Goal: Task Accomplishment & Management: Use online tool/utility

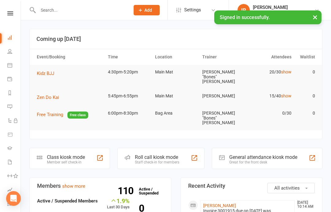
click at [12, 10] on nav "Clubworx Dashboard People Calendar Payments Reports Messages Automations Produc…" at bounding box center [10, 108] width 21 height 212
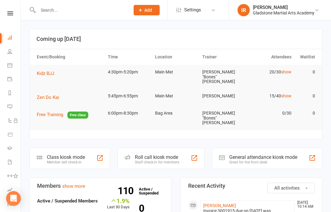
click at [13, 10] on nav "Clubworx Dashboard People Calendar Payments Reports Messages Automations Produc…" at bounding box center [10, 108] width 21 height 212
click at [11, 6] on nav "Clubworx Dashboard People Calendar Payments Reports Messages Automations Produc…" at bounding box center [10, 108] width 21 height 212
click at [12, 8] on nav "Clubworx Dashboard People Calendar Payments Reports Messages Automations Produc…" at bounding box center [10, 108] width 21 height 212
click at [13, 35] on link "Dashboard" at bounding box center [14, 38] width 14 height 14
click at [49, 67] on td "Kidz BJJ" at bounding box center [69, 73] width 71 height 17
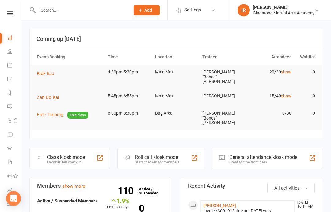
click at [46, 70] on button "Kidz BJJ" at bounding box center [48, 73] width 22 height 7
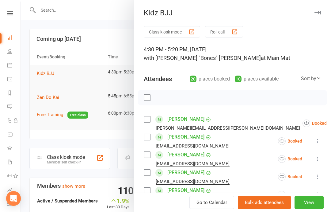
click at [161, 28] on button "Class kiosk mode" at bounding box center [172, 31] width 56 height 11
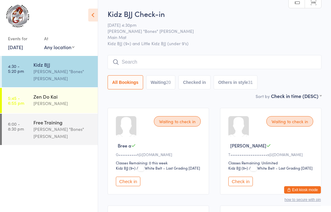
click at [133, 52] on div "Kidz BJJ Check-in [DATE] 4:30pm [PERSON_NAME] "Bones" [PERSON_NAME] Main Mat Ki…" at bounding box center [215, 51] width 214 height 84
click at [150, 58] on input "search" at bounding box center [215, 62] width 214 height 14
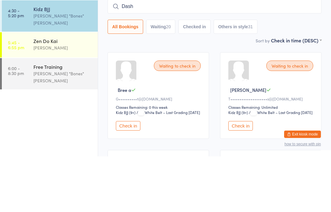
scroll to position [55, 0]
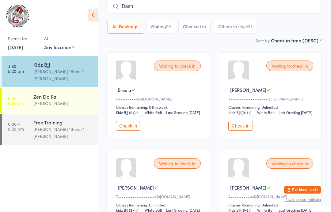
click at [138, 6] on input "Dash" at bounding box center [215, 6] width 214 height 14
type input "D"
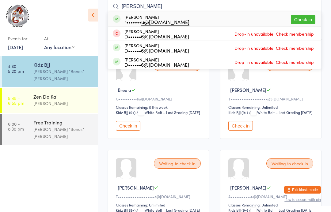
type input "[PERSON_NAME]"
click at [311, 20] on button "Check in" at bounding box center [303, 19] width 25 height 9
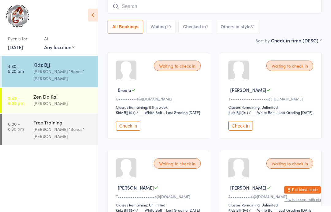
click at [212, 6] on input "search" at bounding box center [215, 6] width 214 height 14
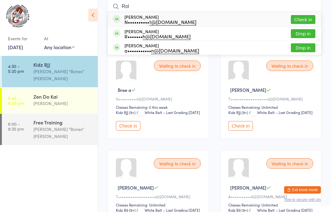
type input "Rol"
click at [303, 21] on button "Check in" at bounding box center [303, 19] width 25 height 9
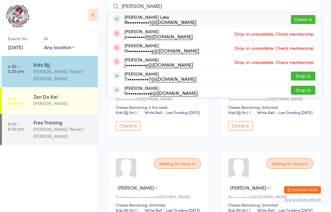
type input "[PERSON_NAME]"
click at [299, 18] on button "Check in" at bounding box center [303, 19] width 25 height 9
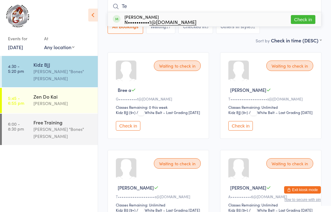
type input "Te"
click at [309, 17] on button "Check in" at bounding box center [303, 19] width 25 height 9
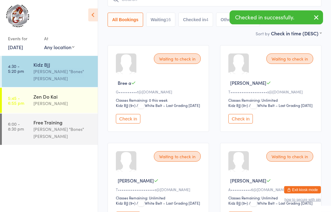
scroll to position [0, 0]
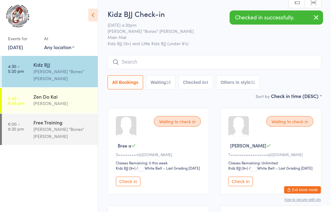
click at [125, 66] on input "search" at bounding box center [215, 62] width 214 height 14
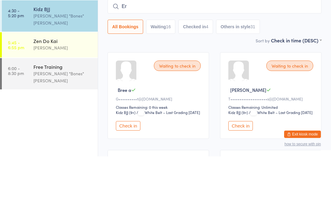
type input "E"
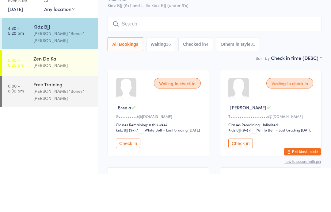
click at [125, 55] on input "search" at bounding box center [215, 62] width 214 height 14
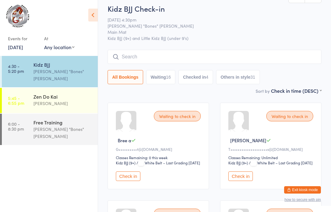
scroll to position [5, 0]
click at [158, 55] on input "search" at bounding box center [215, 57] width 214 height 14
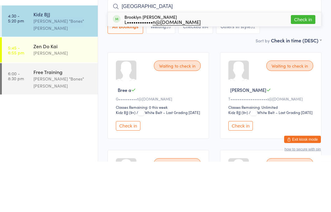
type input "[GEOGRAPHIC_DATA]"
click at [159, 70] on div "L•••••••••••• n@[DOMAIN_NAME]" at bounding box center [162, 72] width 76 height 5
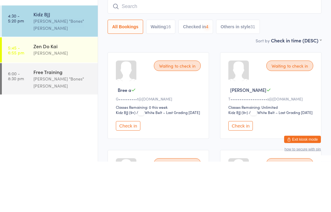
scroll to position [55, 0]
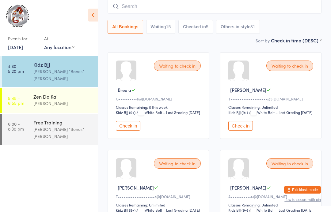
click at [261, 86] on div "Waiting to check in [PERSON_NAME] B T•••••••••••••••••••• s@[DOMAIN_NAME] Class…" at bounding box center [270, 95] width 101 height 86
click at [293, 67] on div "Waiting to check in" at bounding box center [289, 65] width 47 height 10
click at [56, 64] on div "Kidz BJJ" at bounding box center [62, 64] width 59 height 7
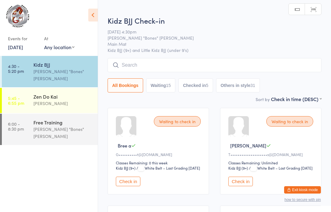
click at [176, 61] on input "search" at bounding box center [215, 65] width 214 height 14
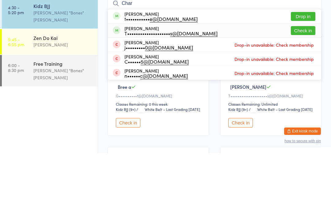
type input "Char"
click at [148, 84] on div "[PERSON_NAME] T•••••••••••••••••••• s@[DOMAIN_NAME]" at bounding box center [170, 89] width 93 height 10
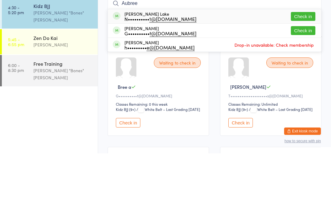
type input "Aubree"
click at [197, 68] on div "[PERSON_NAME] Lake N•••••••••• 1@[DOMAIN_NAME] Check in" at bounding box center [214, 75] width 213 height 14
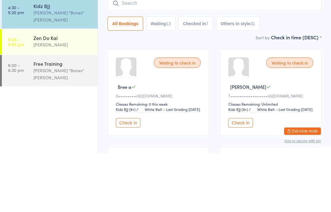
click at [319, 92] on select "First name (ASC) First name (DESC) Last name (ASC) Last name (DESC) Check in ti…" at bounding box center [296, 94] width 51 height 5
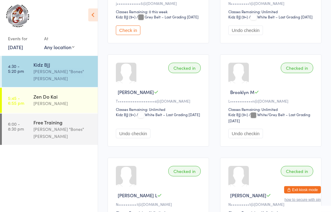
scroll to position [757, 0]
click at [134, 35] on button "Check in" at bounding box center [128, 30] width 25 height 10
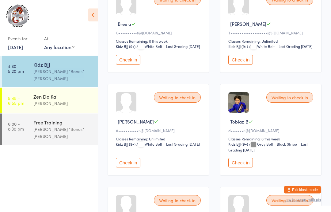
scroll to position [121, 0]
click at [165, 102] on div "Waiting to check in" at bounding box center [177, 97] width 47 height 10
click at [119, 167] on button "Check in" at bounding box center [128, 163] width 25 height 10
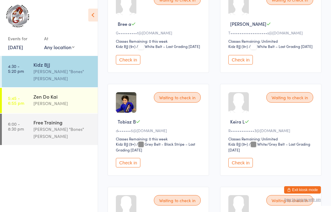
click at [142, 168] on div "Waiting to check in Tobiaz B d••••••• 5@[DOMAIN_NAME] Classes Remaining: 0 this…" at bounding box center [158, 130] width 101 height 92
click at [128, 167] on button "Check in" at bounding box center [128, 163] width 25 height 10
